Goal: Task Accomplishment & Management: Manage account settings

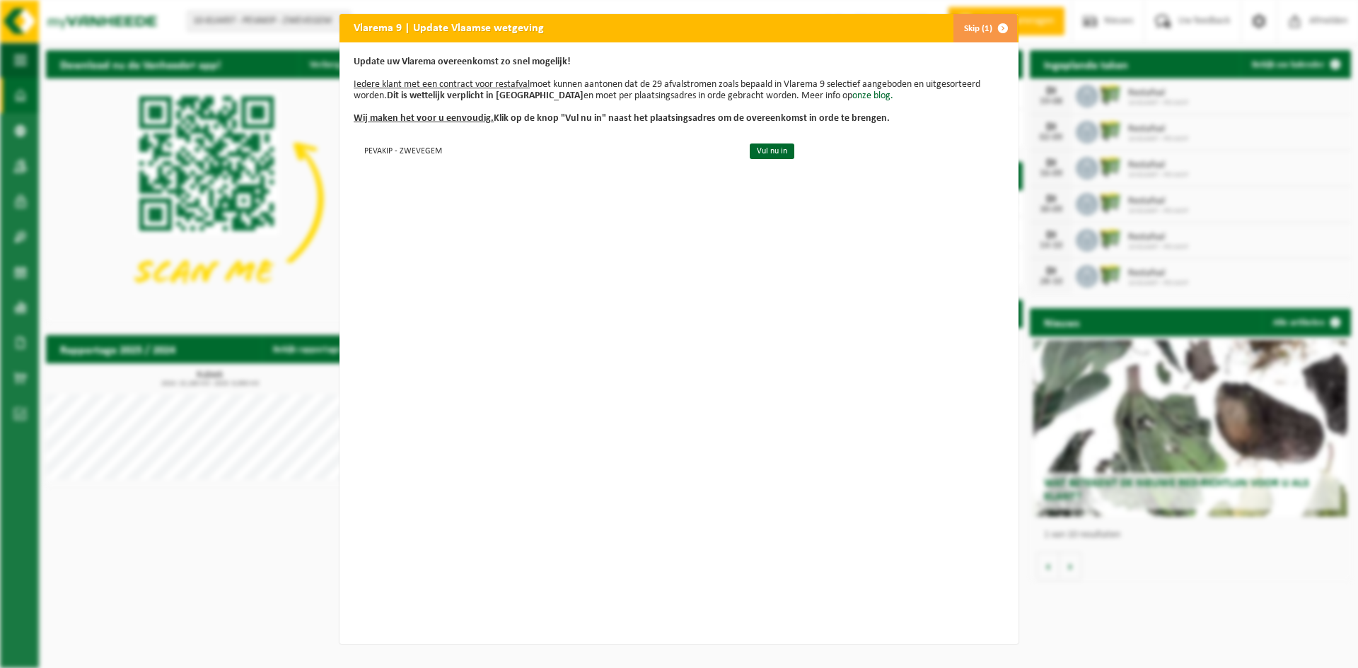
click at [993, 29] on span "button" at bounding box center [1003, 28] width 28 height 28
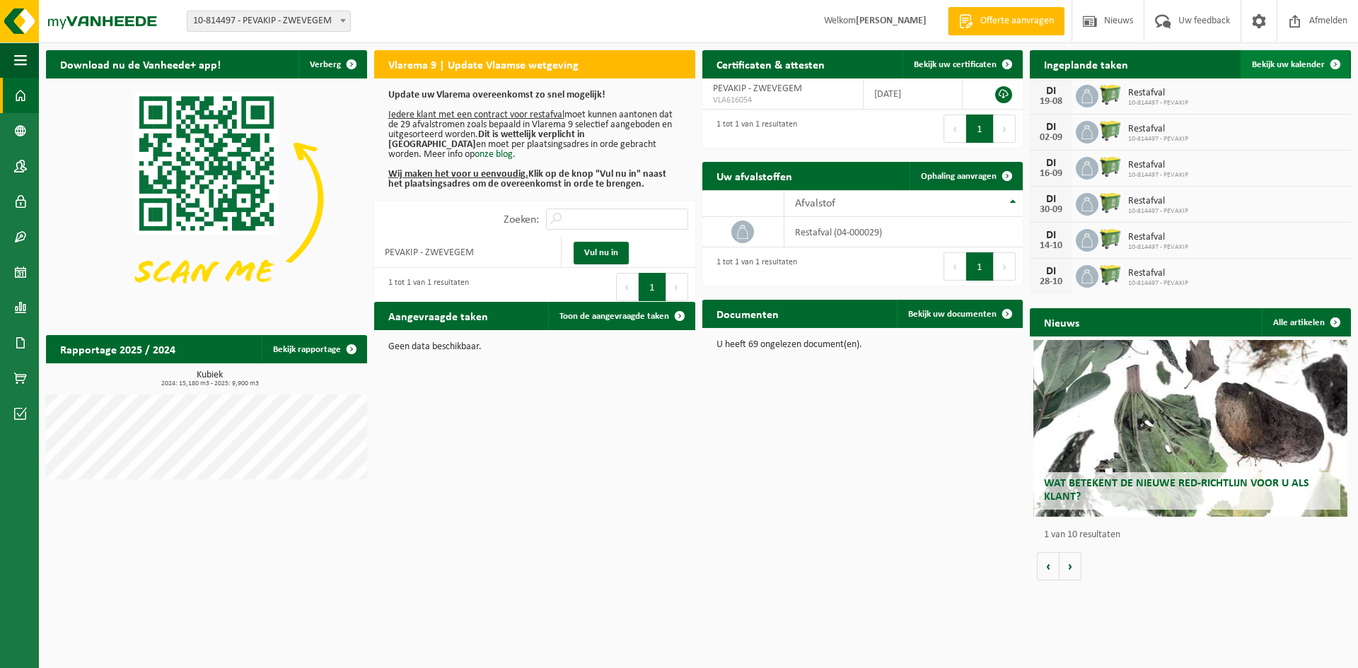
click at [1263, 67] on span "Bekijk uw kalender" at bounding box center [1288, 64] width 73 height 9
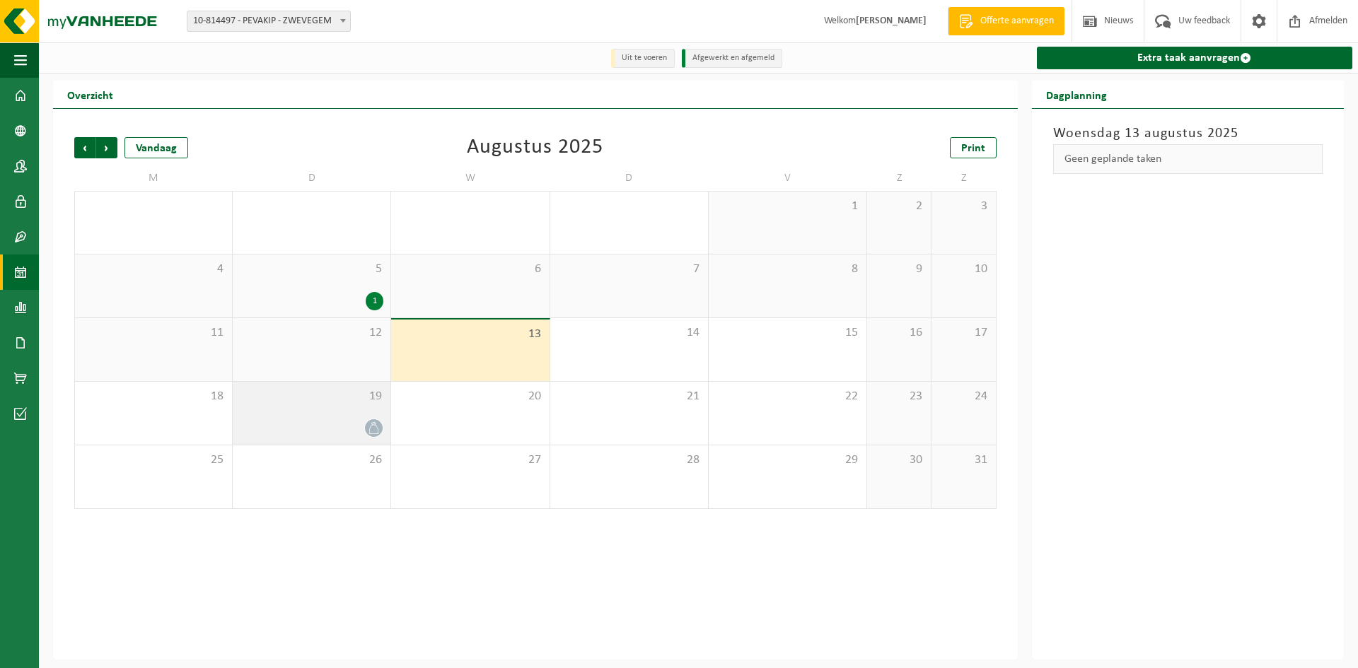
click at [325, 412] on div "19" at bounding box center [312, 413] width 158 height 63
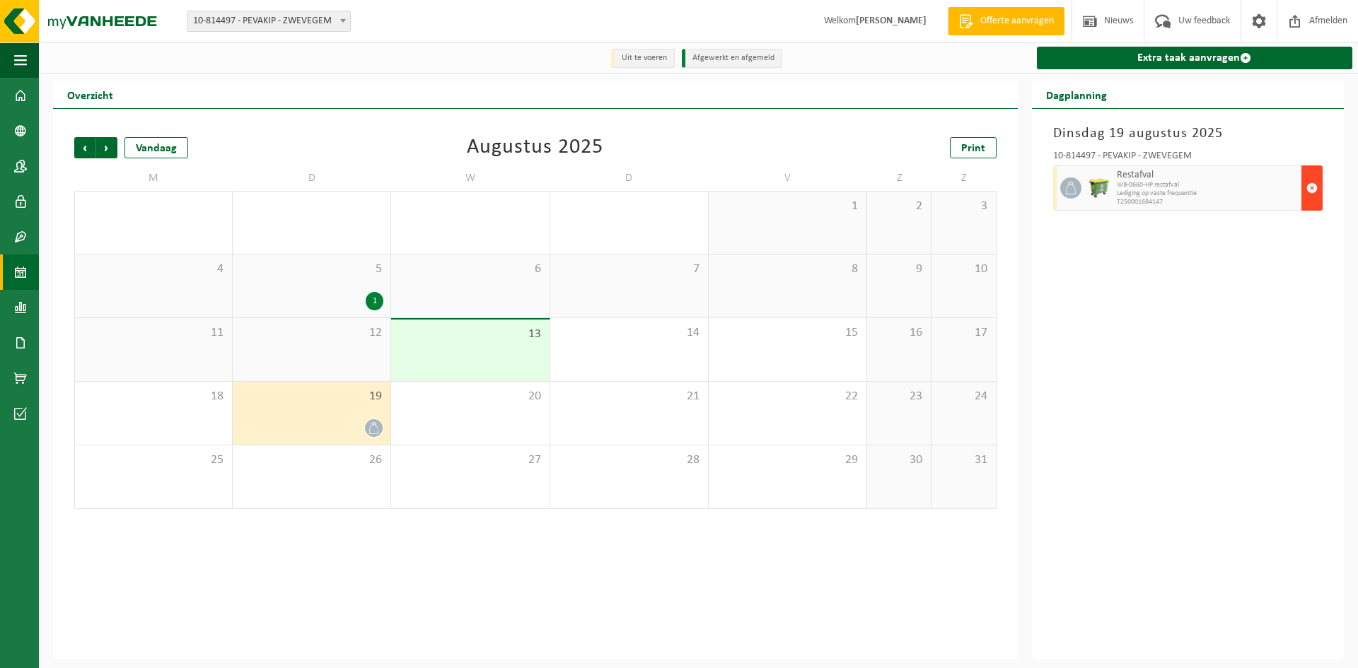
click at [1315, 191] on span "button" at bounding box center [1311, 188] width 11 height 28
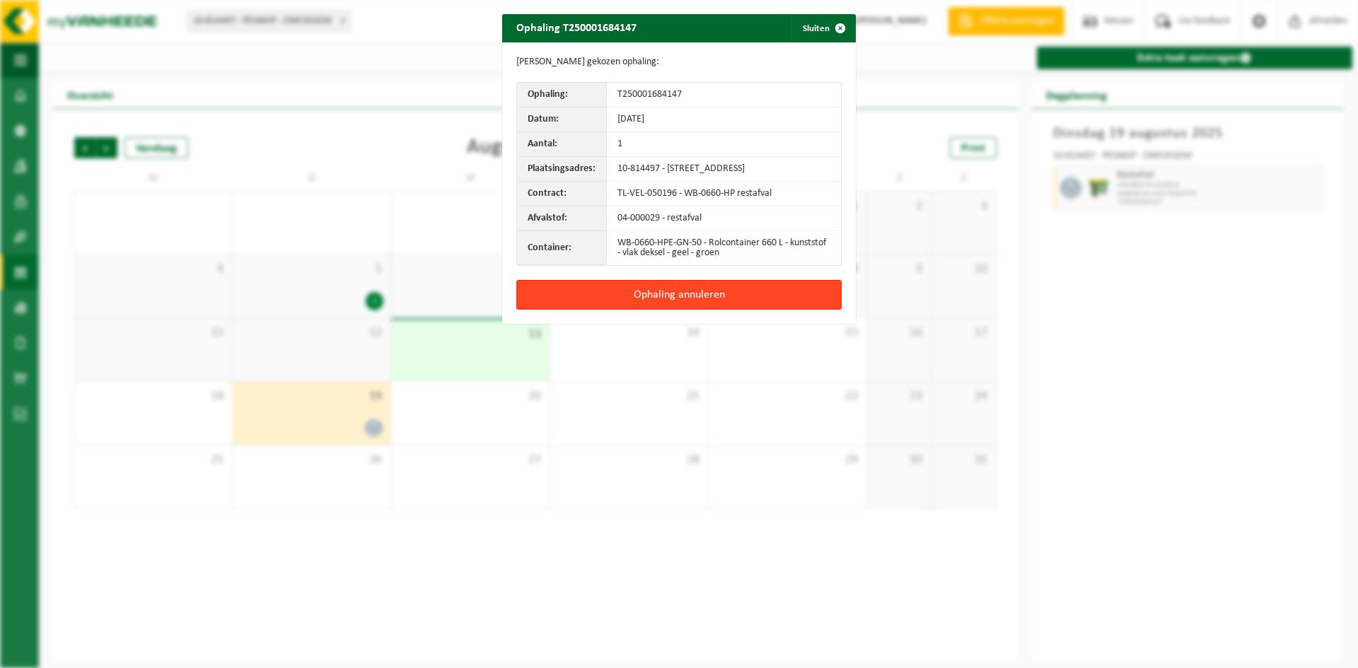
click at [704, 307] on button "Ophaling annuleren" at bounding box center [678, 295] width 325 height 30
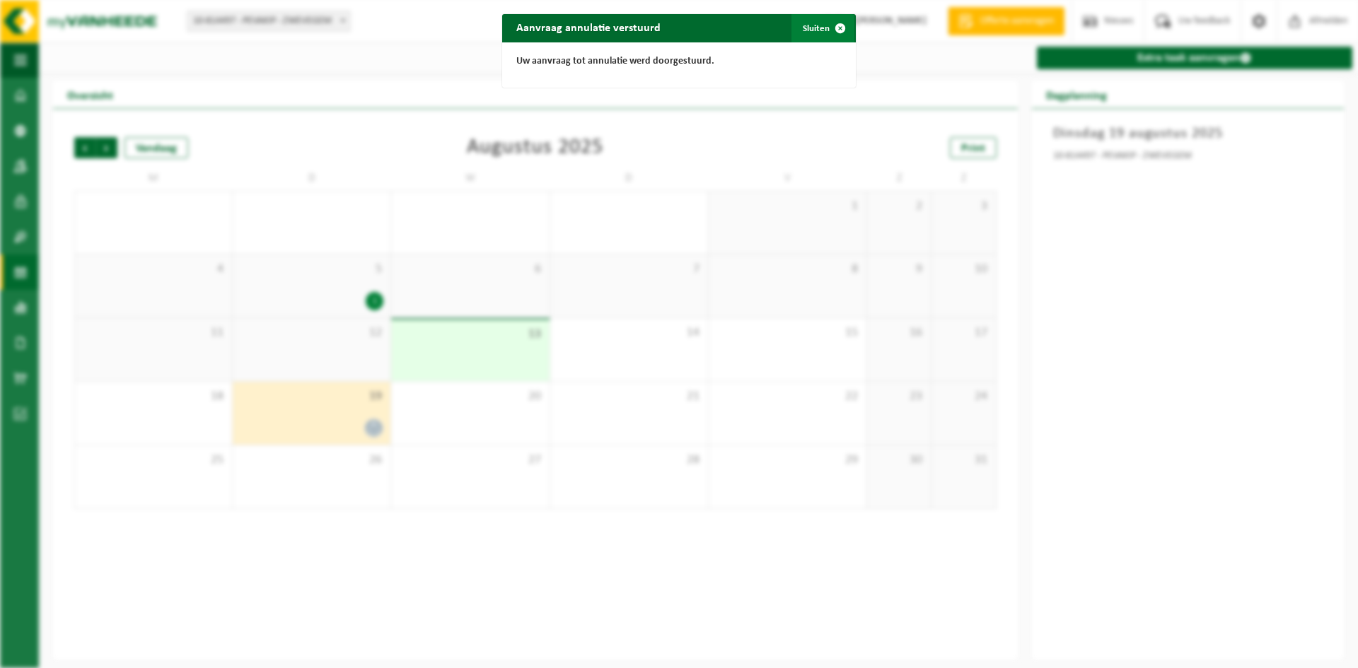
click at [833, 25] on span "button" at bounding box center [840, 28] width 28 height 28
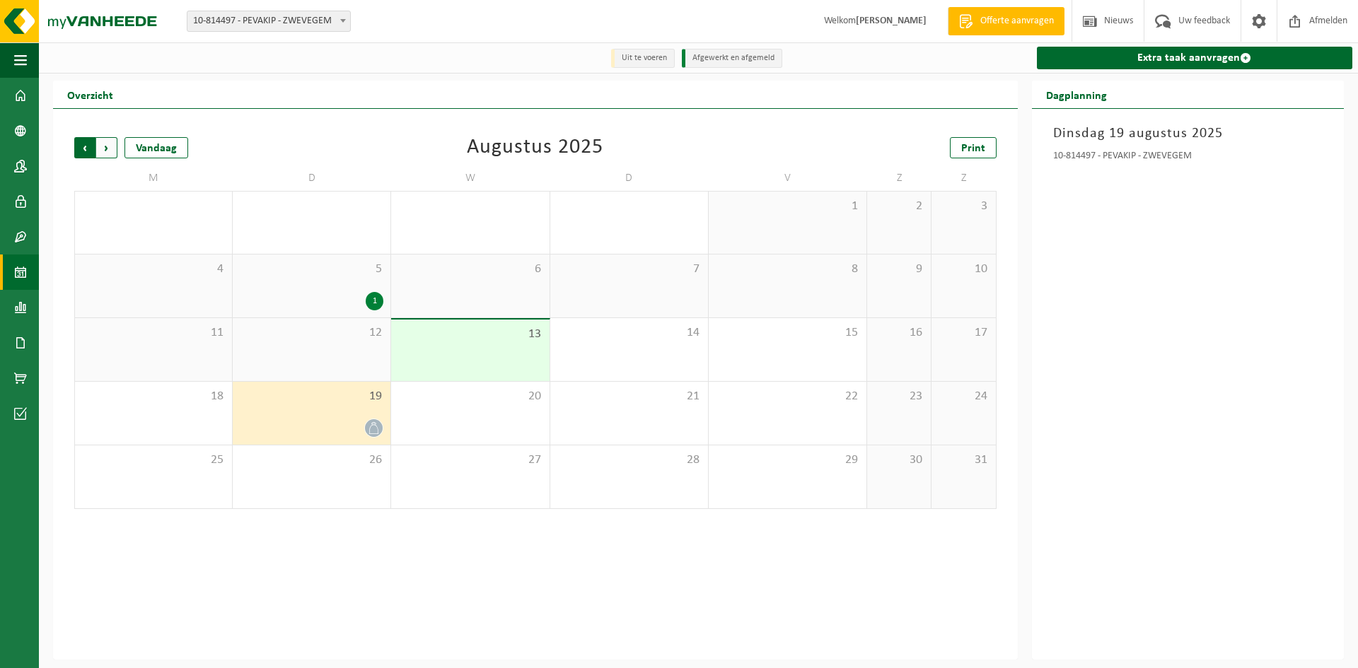
click at [102, 147] on span "Volgende" at bounding box center [106, 147] width 21 height 21
